Goal: Task Accomplishment & Management: Use online tool/utility

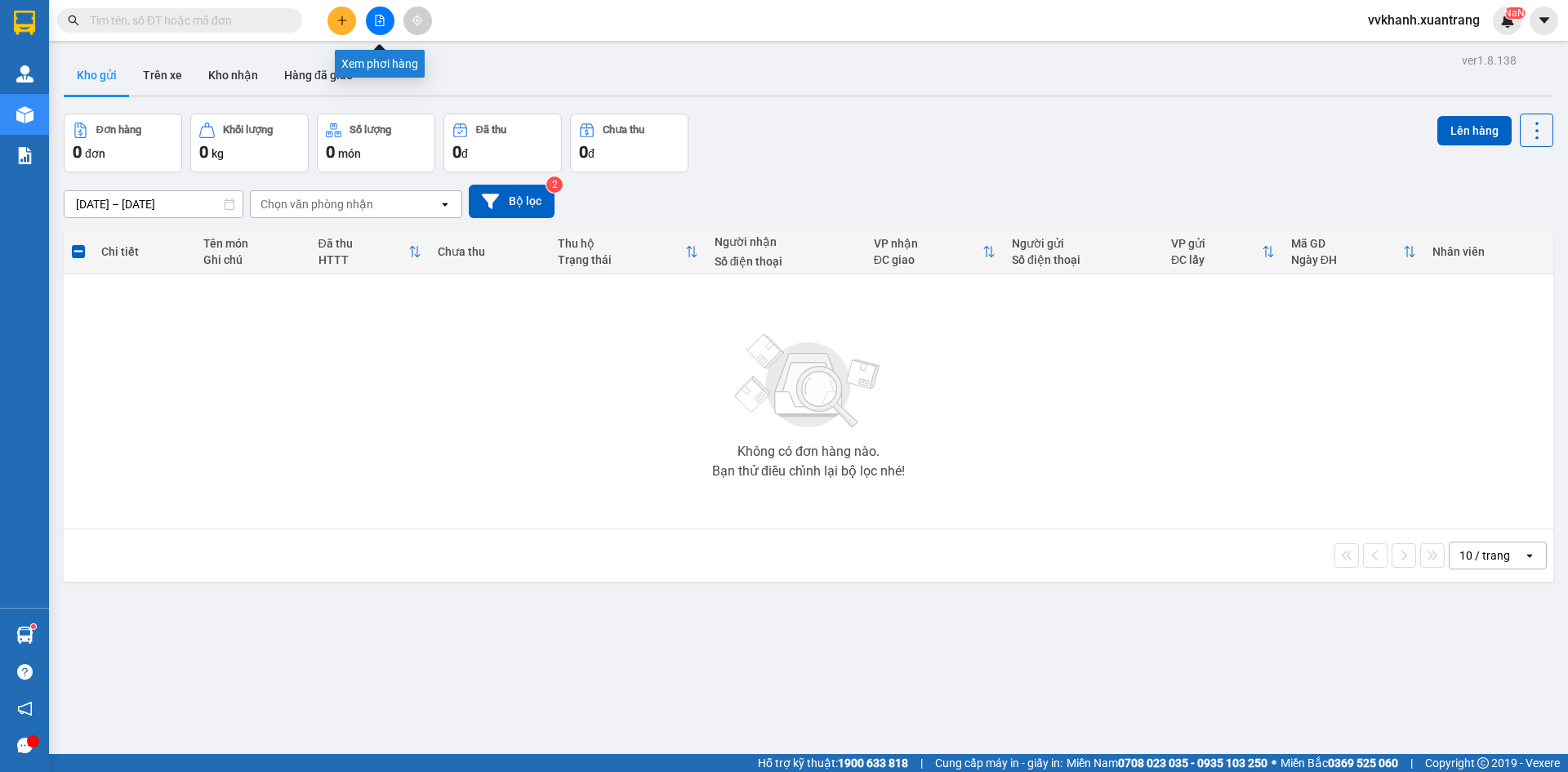
click at [382, 18] on icon "file-add" at bounding box center [380, 21] width 12 height 12
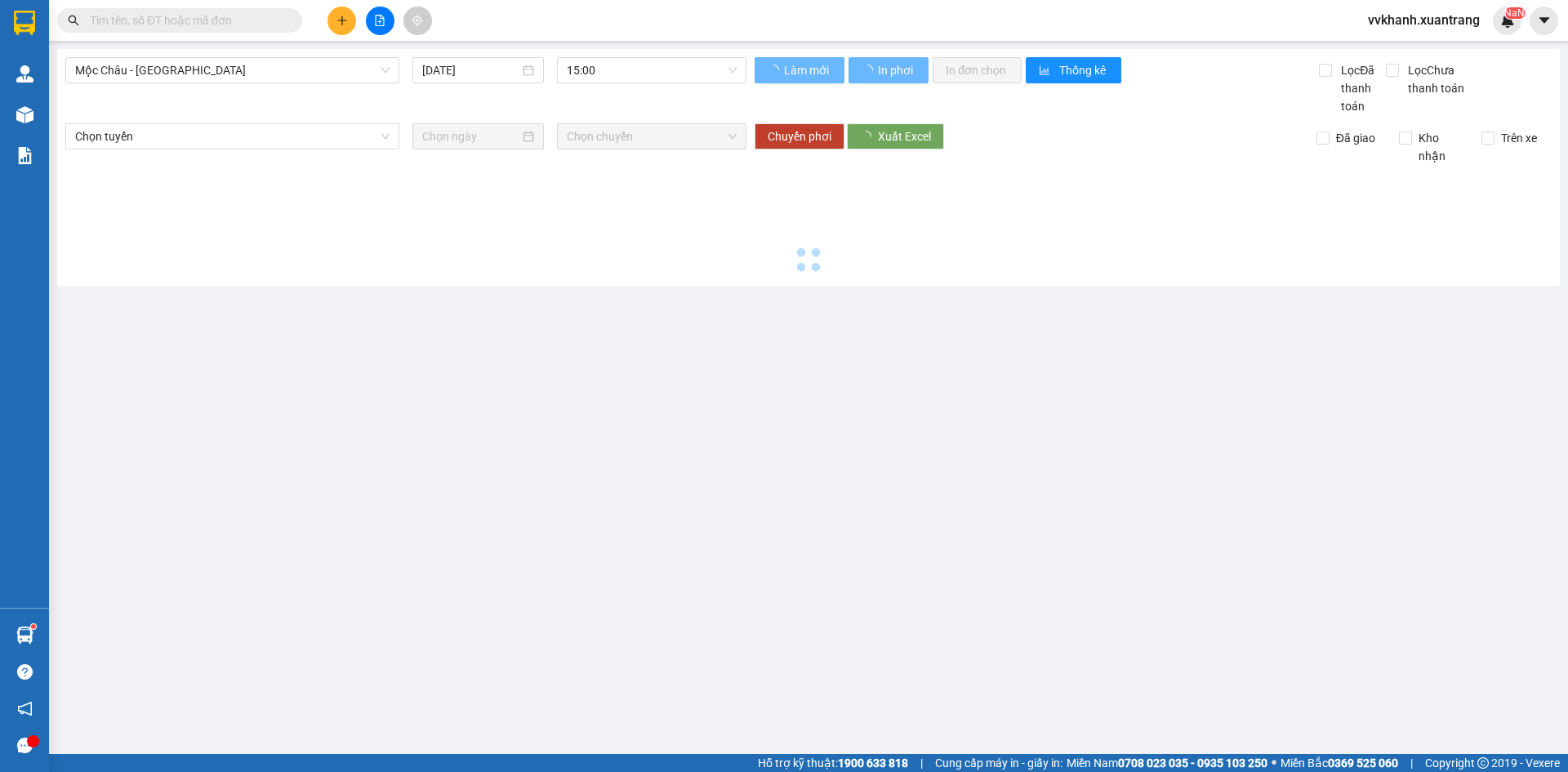
click at [668, 52] on div "Mộc Châu - [GEOGRAPHIC_DATA] [DATE] 15:00 Làm mới In phơi In đơn chọn Thống kê …" at bounding box center [807, 167] width 1503 height 236
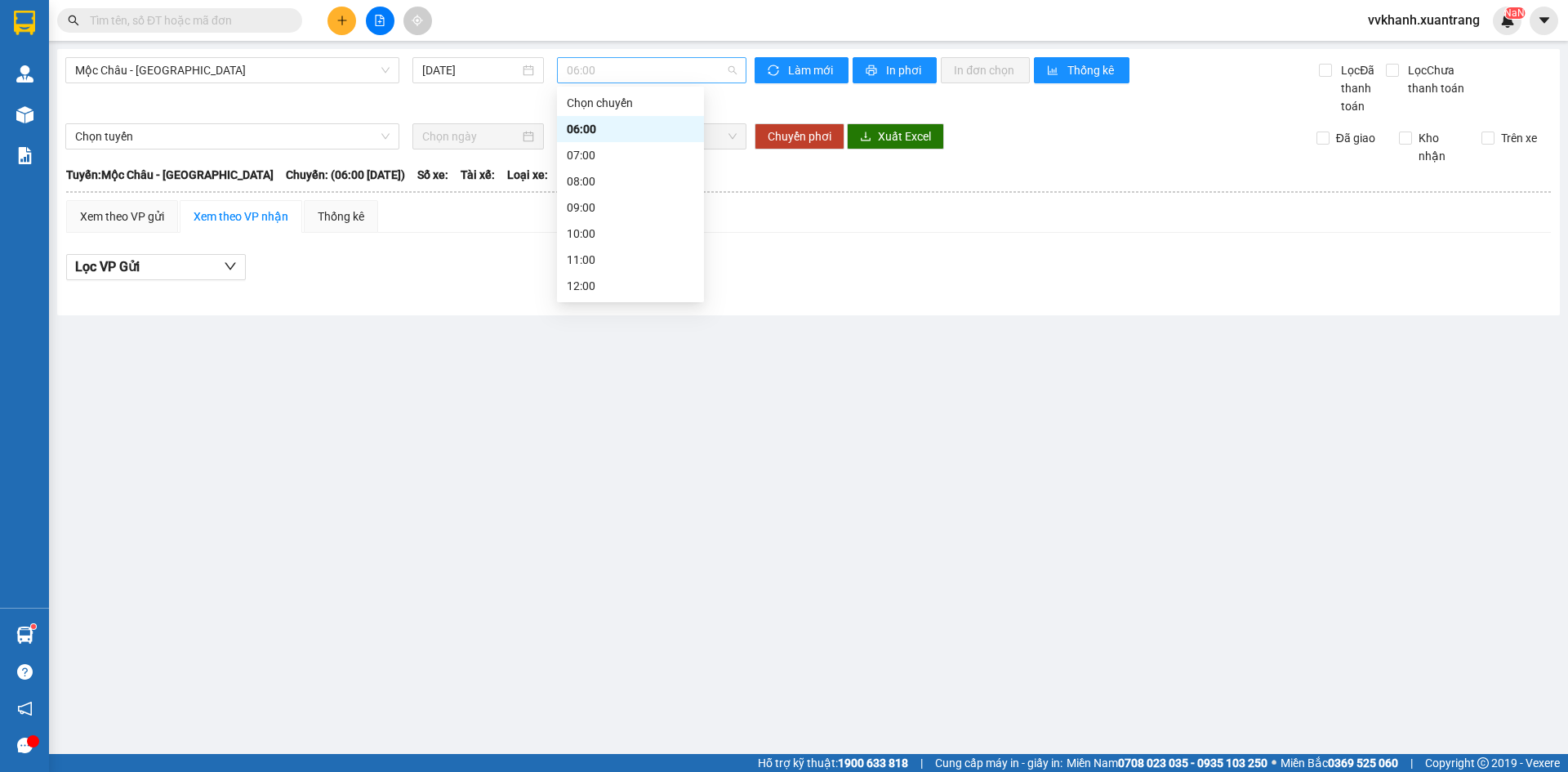
click at [669, 72] on span "06:00" at bounding box center [652, 69] width 170 height 24
click at [631, 253] on div "19:00" at bounding box center [631, 260] width 127 height 18
click at [598, 80] on span "19:00" at bounding box center [652, 69] width 170 height 24
click at [619, 226] on div "18:00" at bounding box center [631, 234] width 127 height 18
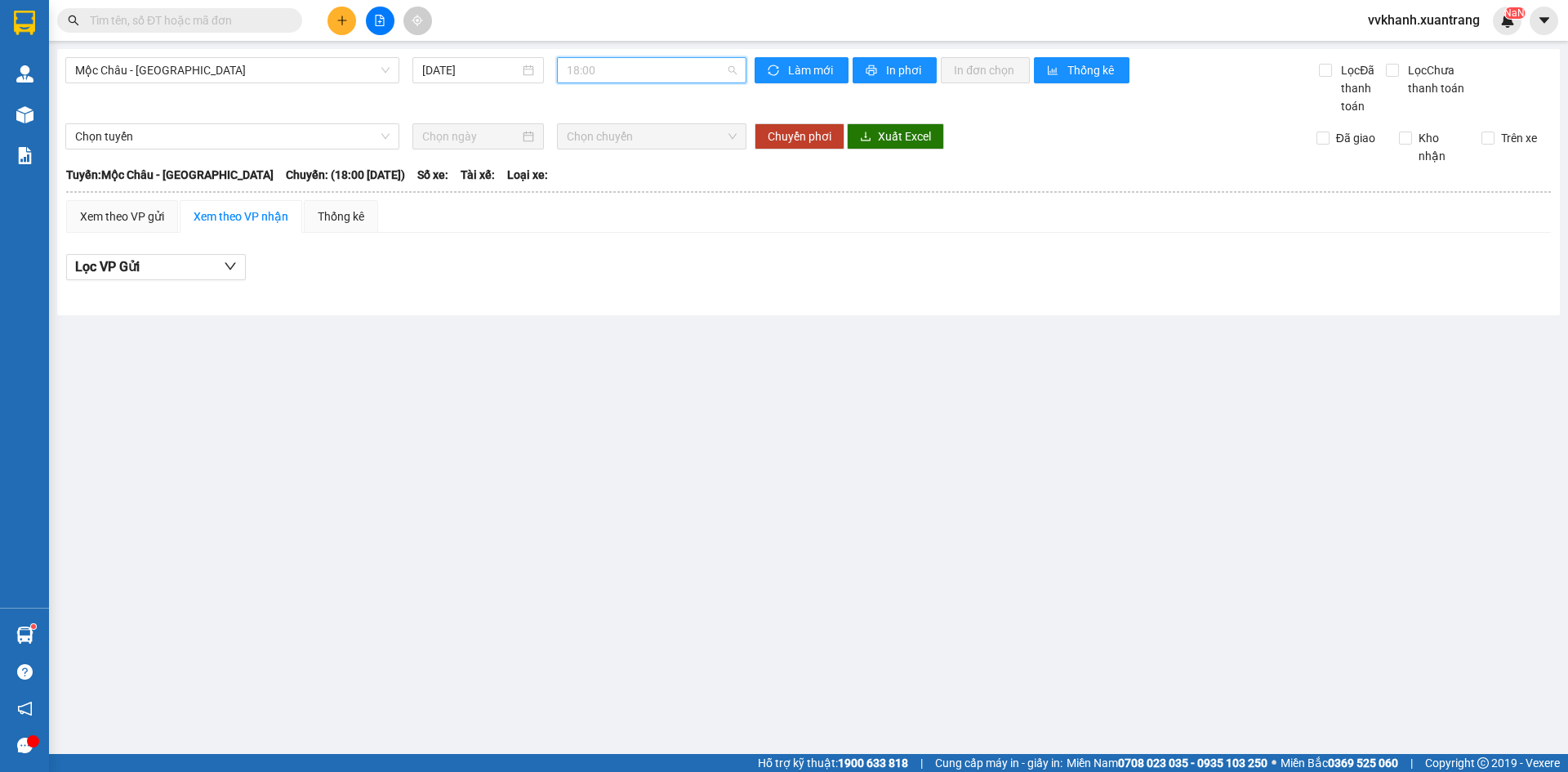
click at [594, 72] on span "18:00" at bounding box center [652, 69] width 170 height 24
click at [612, 206] on div "17:00" at bounding box center [631, 207] width 127 height 18
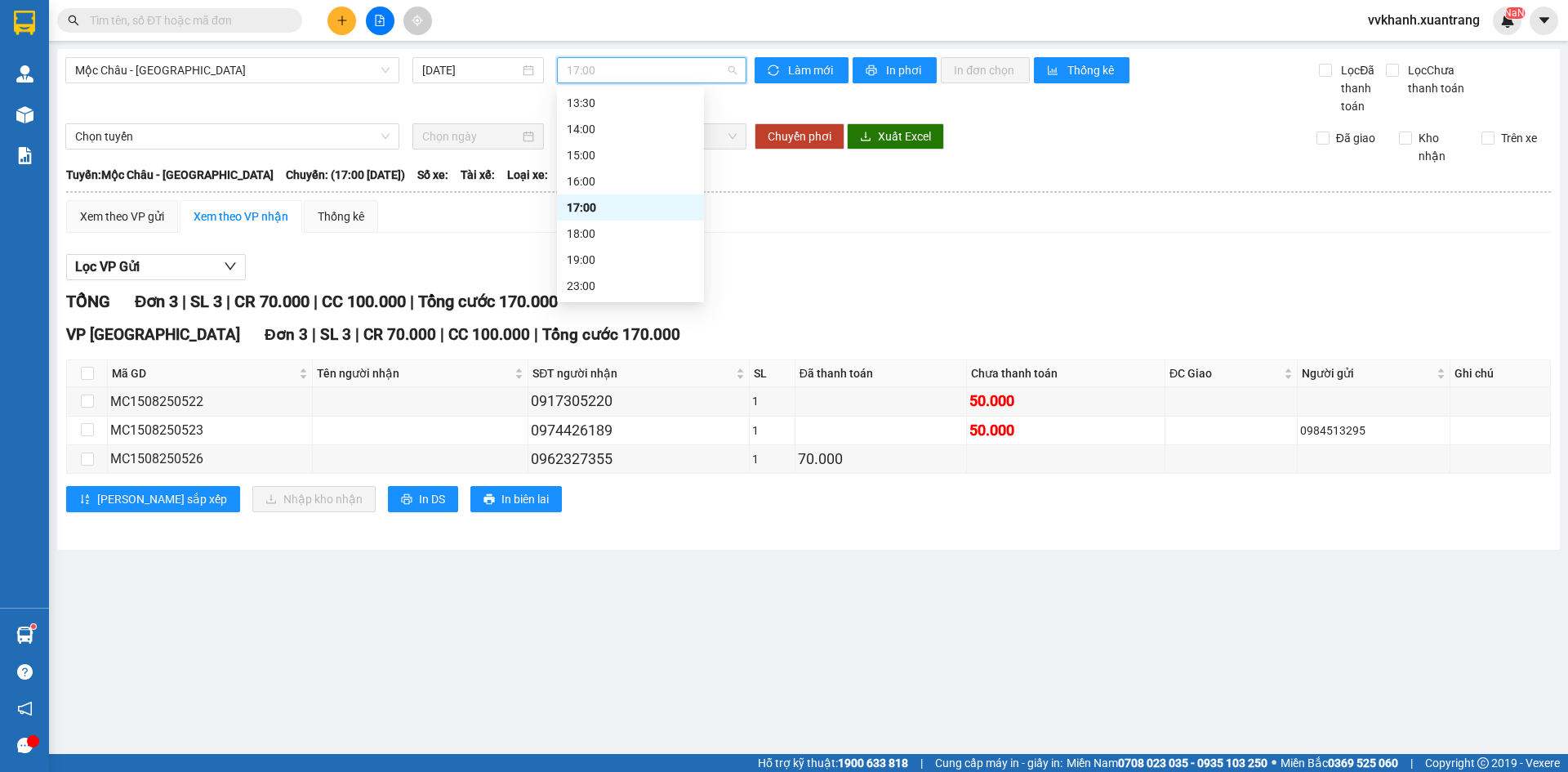
click at [585, 71] on span "17:00" at bounding box center [652, 69] width 170 height 24
click at [599, 172] on div "16:00" at bounding box center [631, 181] width 127 height 18
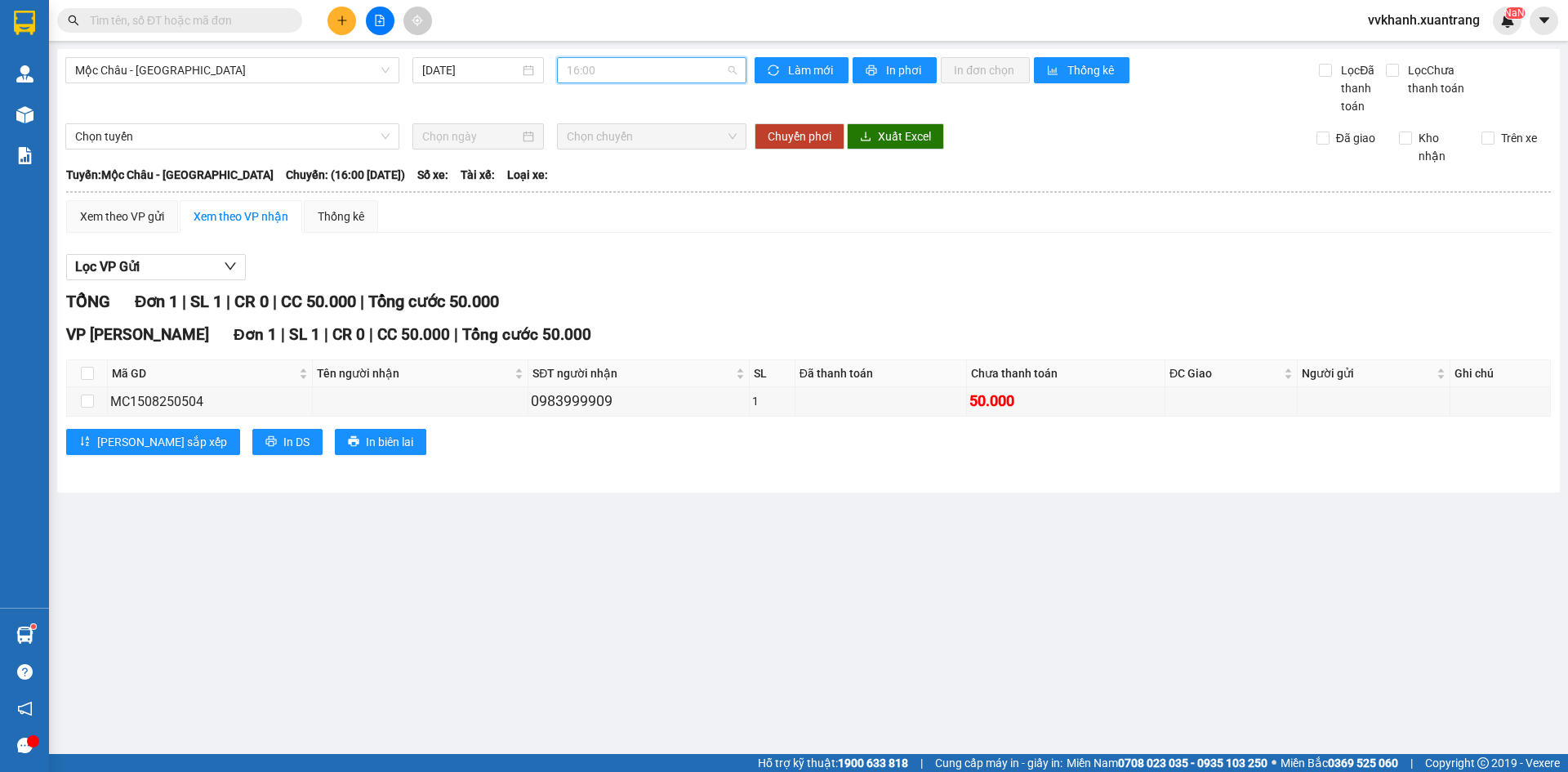
click at [606, 67] on span "16:00" at bounding box center [652, 69] width 170 height 24
click at [592, 157] on div "15:00" at bounding box center [631, 155] width 127 height 18
